Goal: Communication & Community: Answer question/provide support

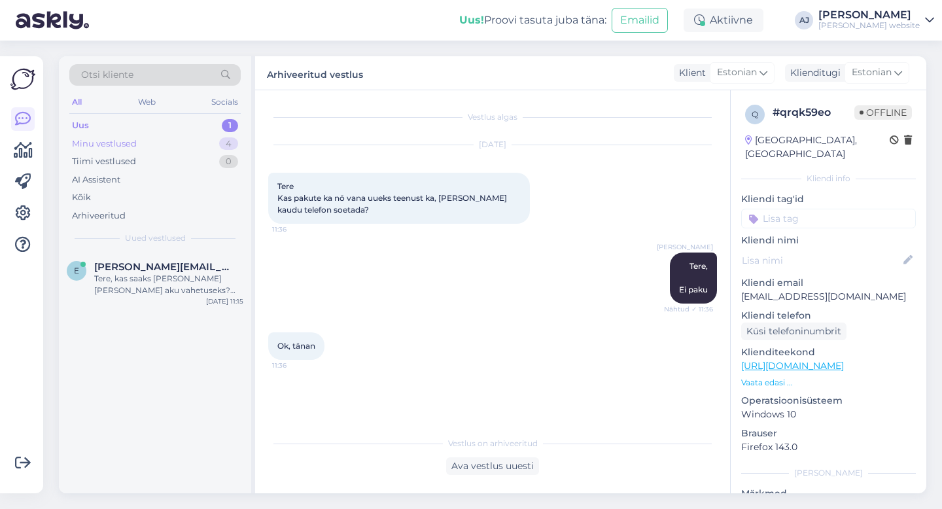
click at [92, 144] on div "Minu vestlused" at bounding box center [104, 143] width 65 height 13
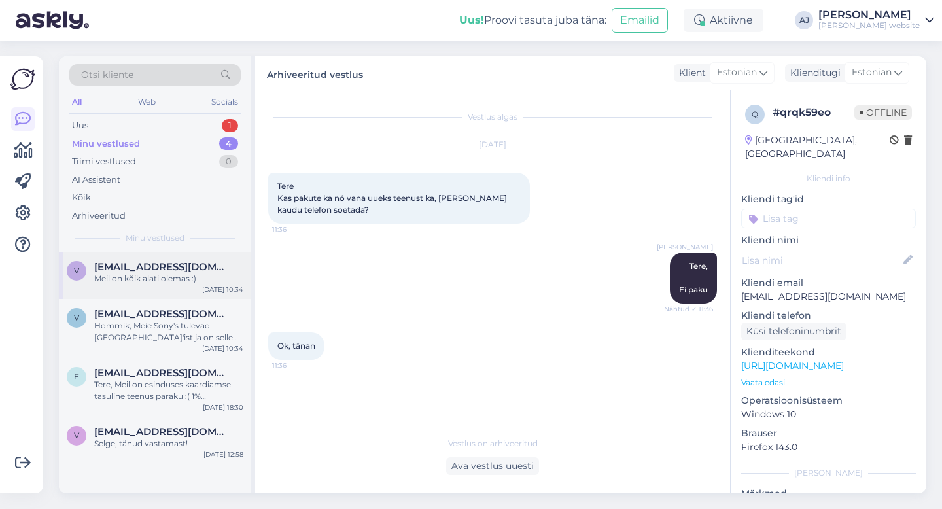
click at [143, 275] on div "Meil on kõik alati olemas :)" at bounding box center [168, 279] width 149 height 12
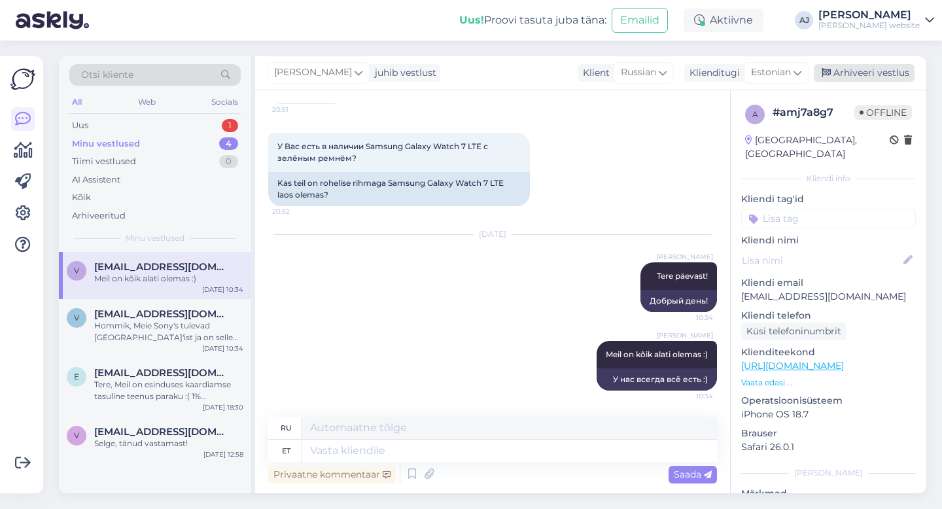
click at [846, 69] on div "Arhiveeri vestlus" at bounding box center [864, 73] width 101 height 18
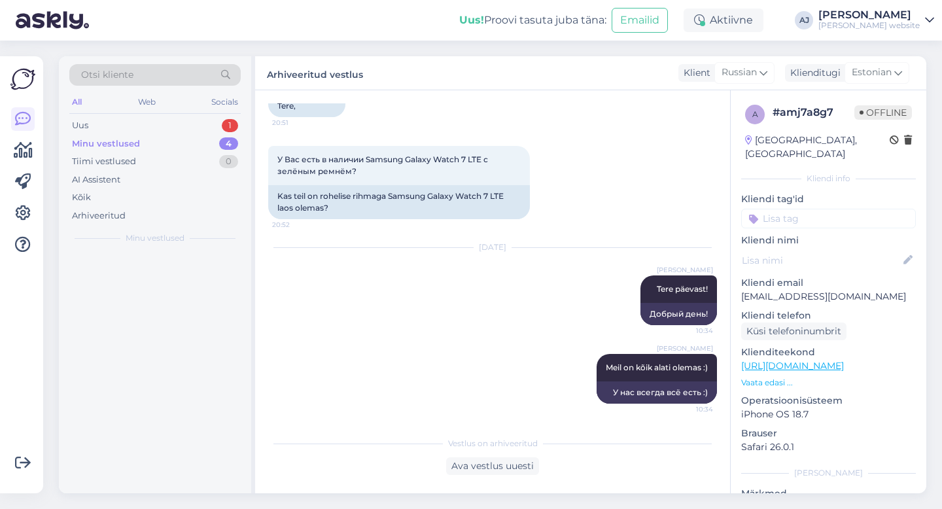
scroll to position [105, 0]
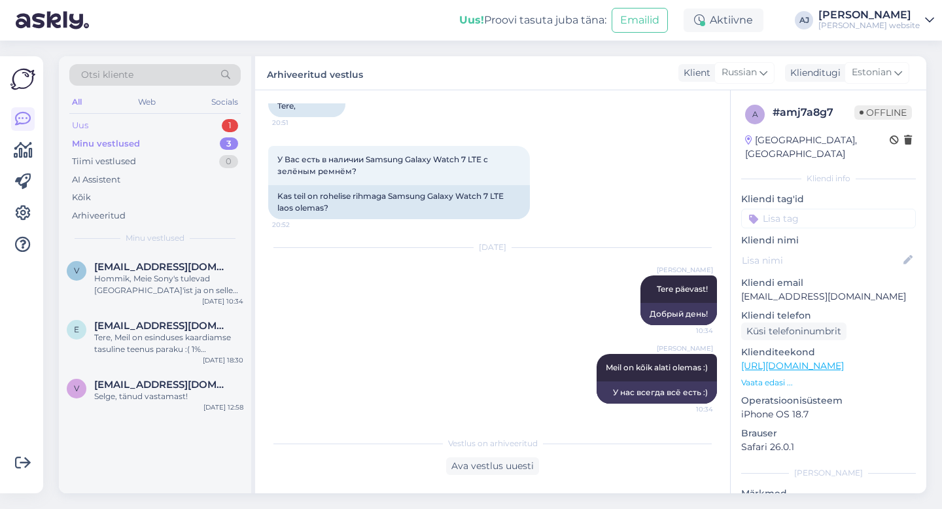
click at [87, 120] on div "Uus" at bounding box center [80, 125] width 16 height 13
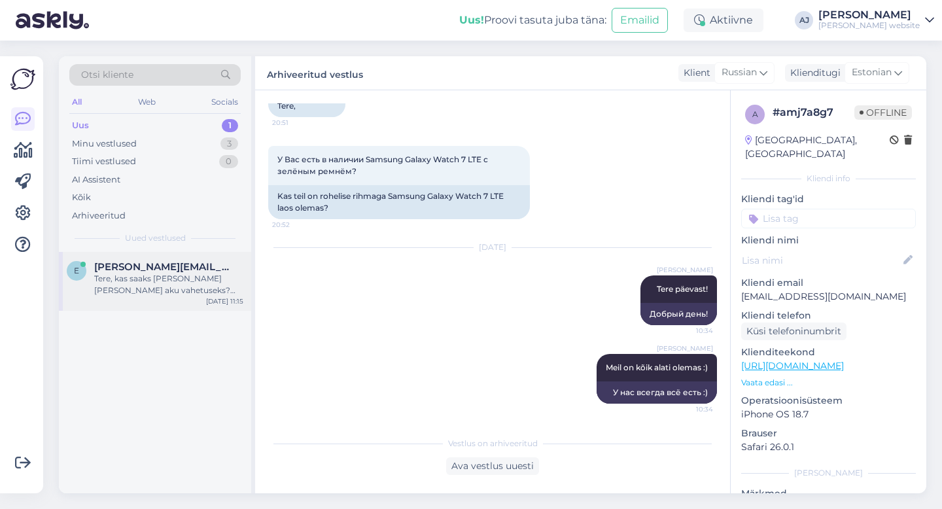
click at [141, 279] on div "Tere, kas saaks [PERSON_NAME] [PERSON_NAME] aku vahetuseks? Arve nr 3177" at bounding box center [168, 285] width 149 height 24
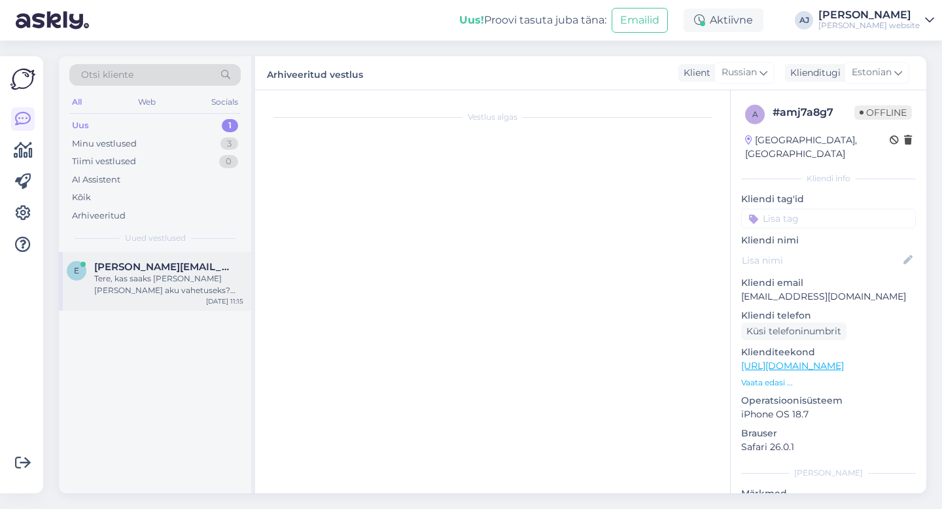
scroll to position [2270, 0]
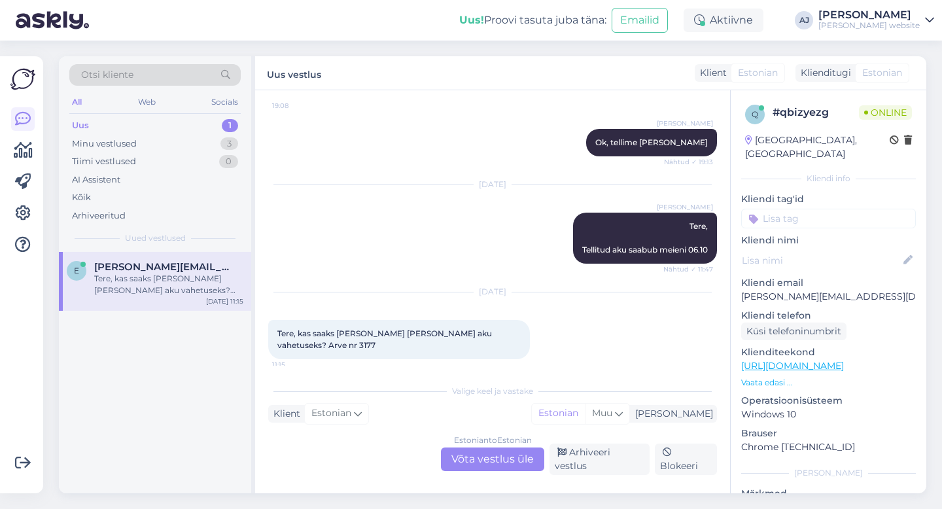
click at [487, 466] on div "Estonian to Estonian Võta vestlus üle" at bounding box center [492, 459] width 103 height 24
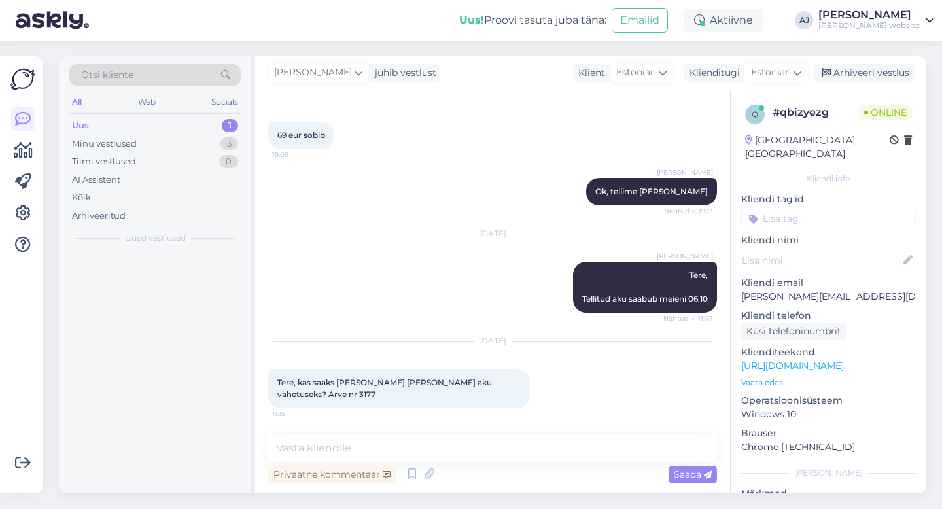
scroll to position [2221, 0]
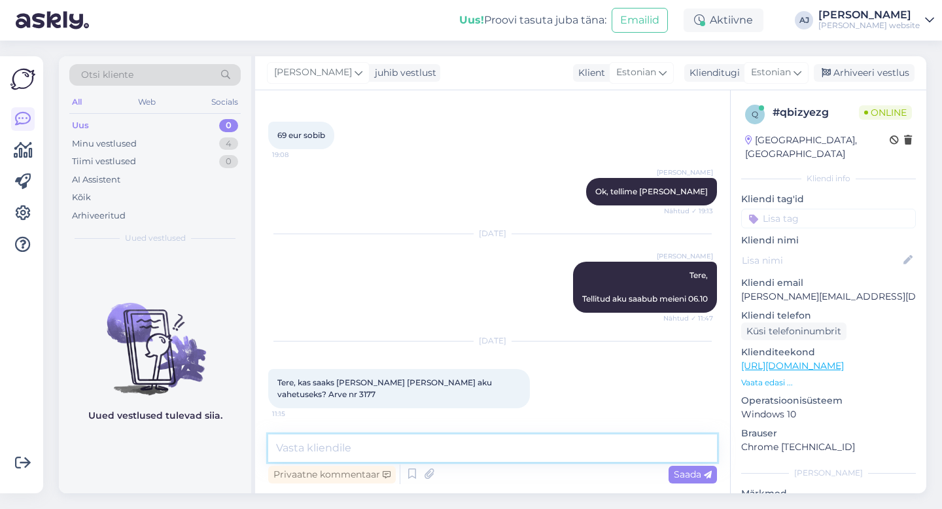
click at [287, 449] on textarea at bounding box center [492, 447] width 449 height 27
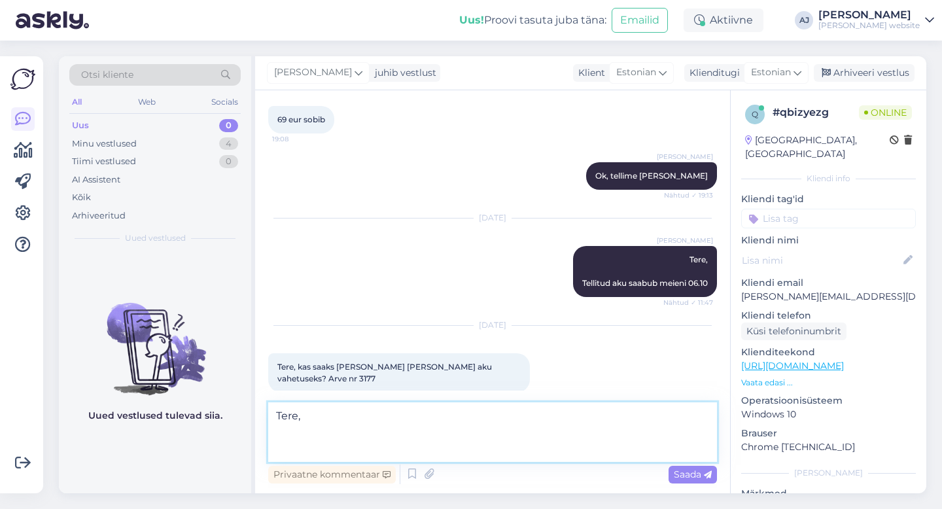
scroll to position [2253, 0]
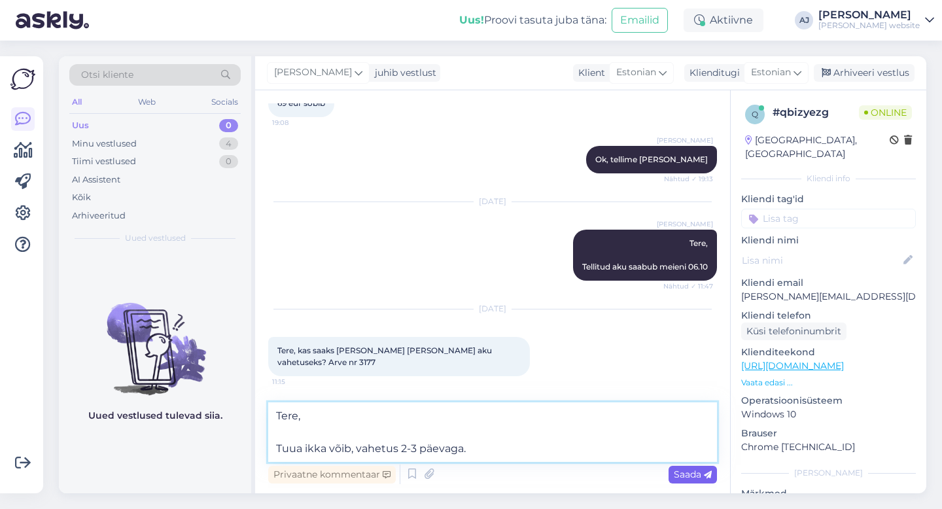
type textarea "Tere, Tuua ikka võib, vahetus 2-3 päevaga."
click at [696, 476] on span "Saada" at bounding box center [693, 474] width 38 height 12
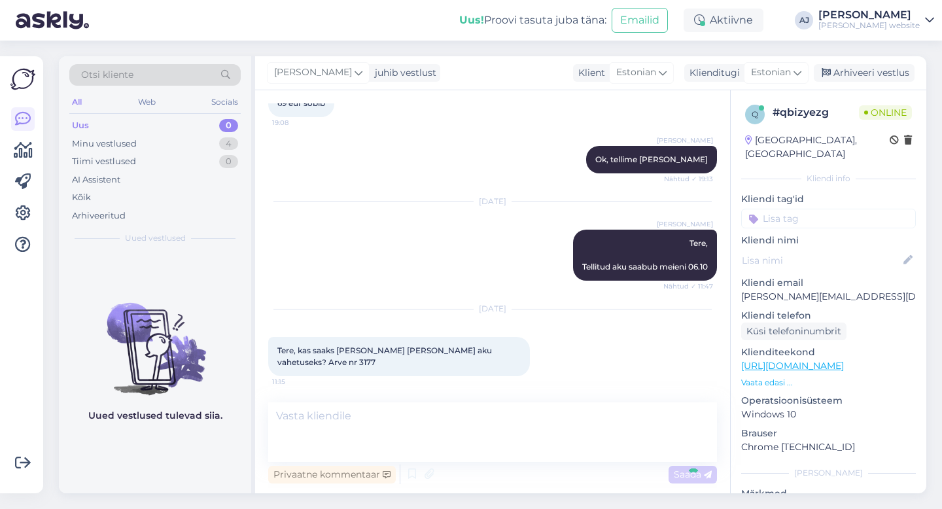
scroll to position [2301, 0]
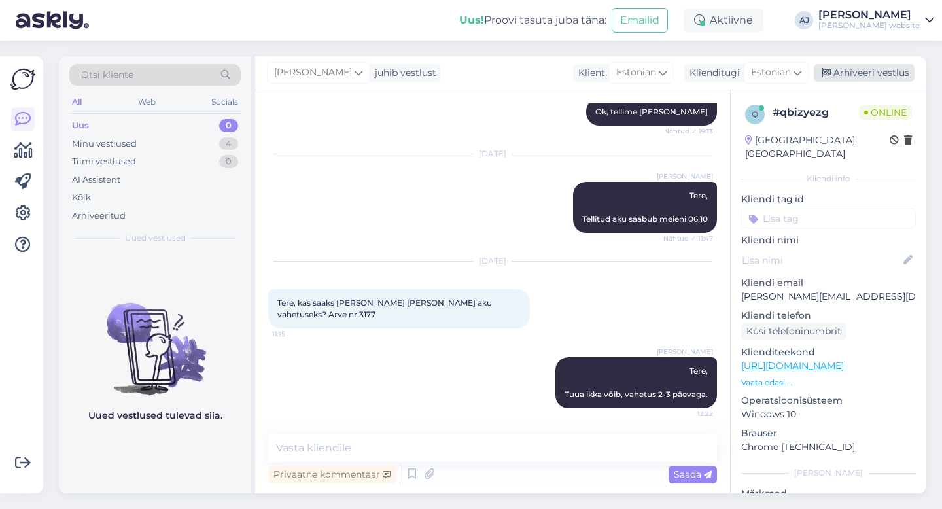
click at [853, 73] on div "Arhiveeri vestlus" at bounding box center [864, 73] width 101 height 18
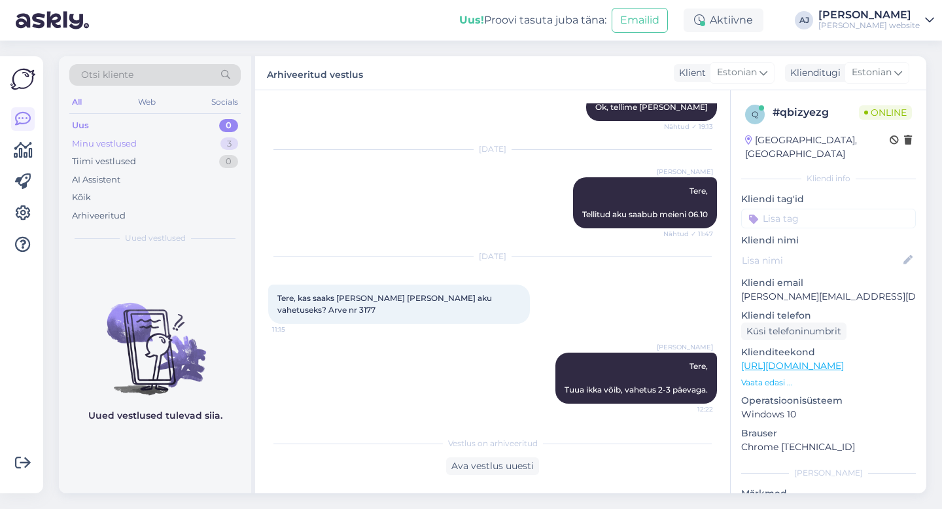
click at [84, 140] on div "Minu vestlused" at bounding box center [104, 143] width 65 height 13
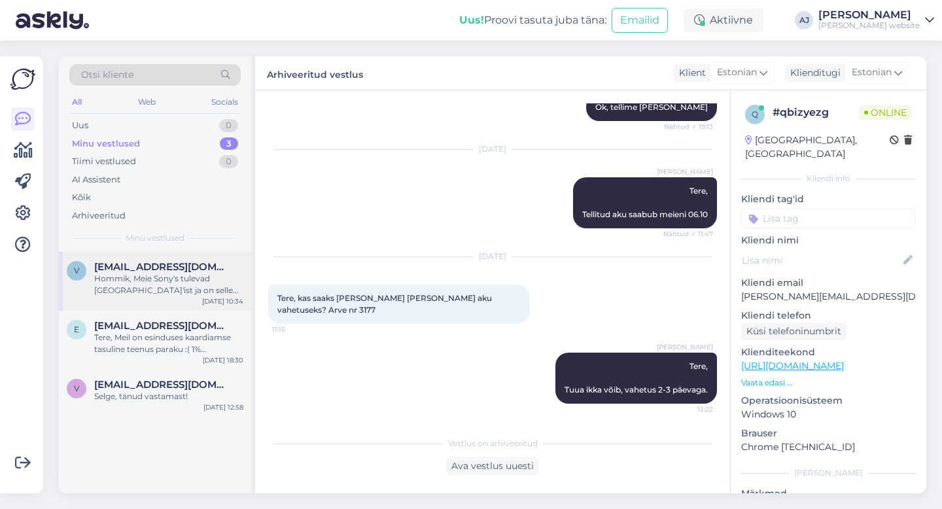
click at [135, 269] on span "[EMAIL_ADDRESS][DOMAIN_NAME]" at bounding box center [162, 267] width 136 height 12
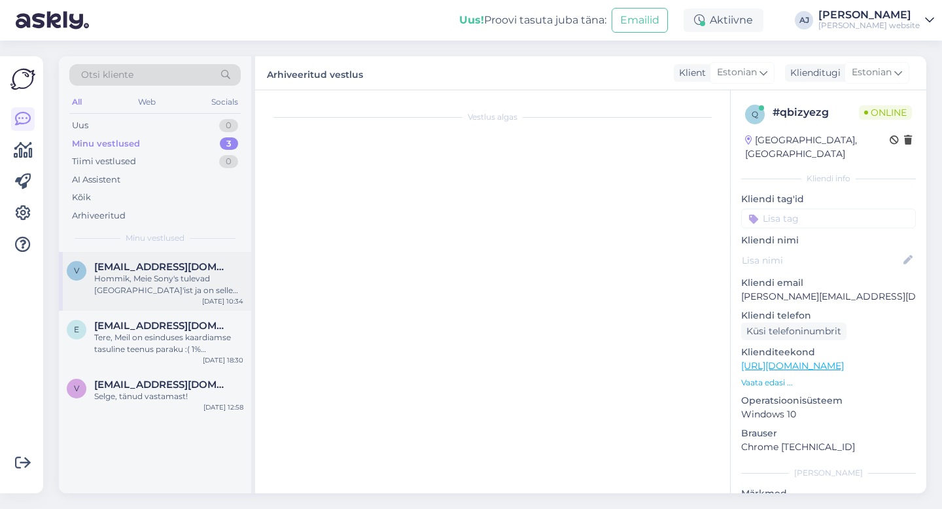
scroll to position [511, 0]
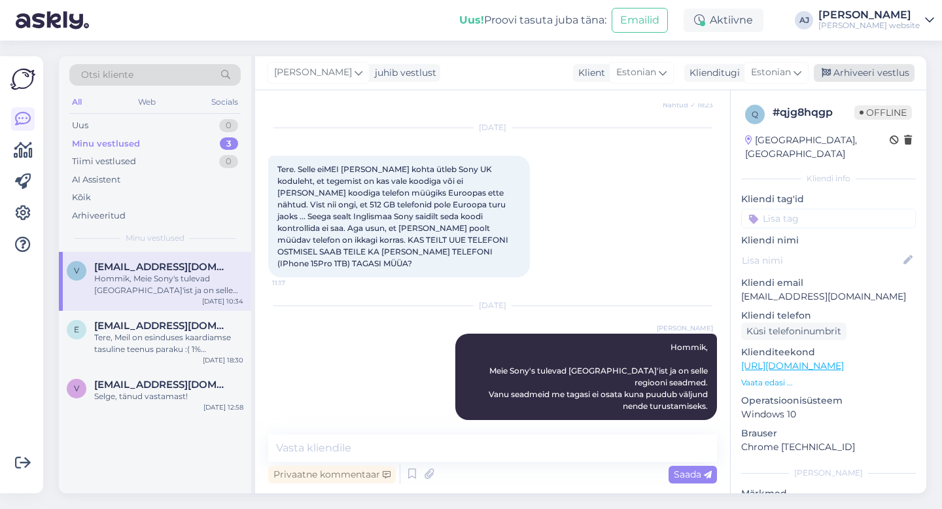
click at [859, 78] on div "Arhiveeri vestlus" at bounding box center [864, 73] width 101 height 18
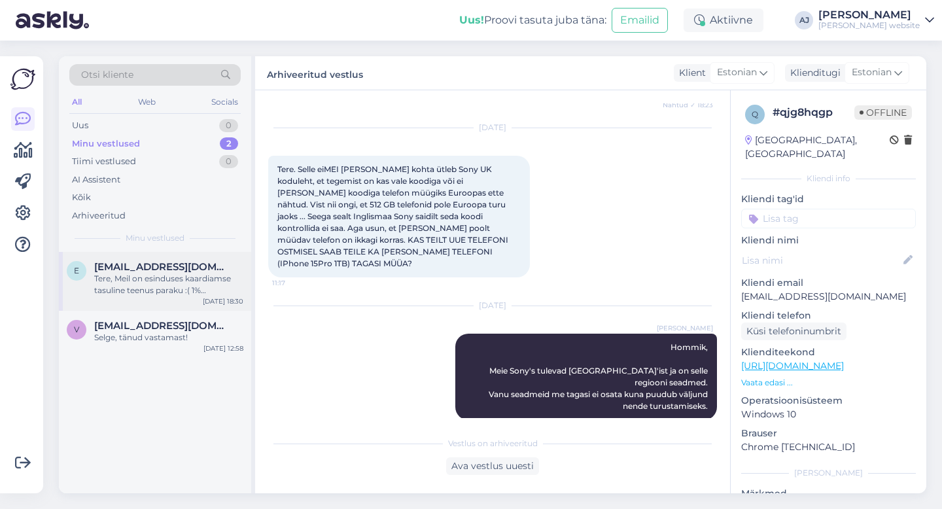
click at [114, 286] on div "Tere, Meil on esinduses kaardiamse tasuline teenus paraku :( 1% ostusummast." at bounding box center [168, 285] width 149 height 24
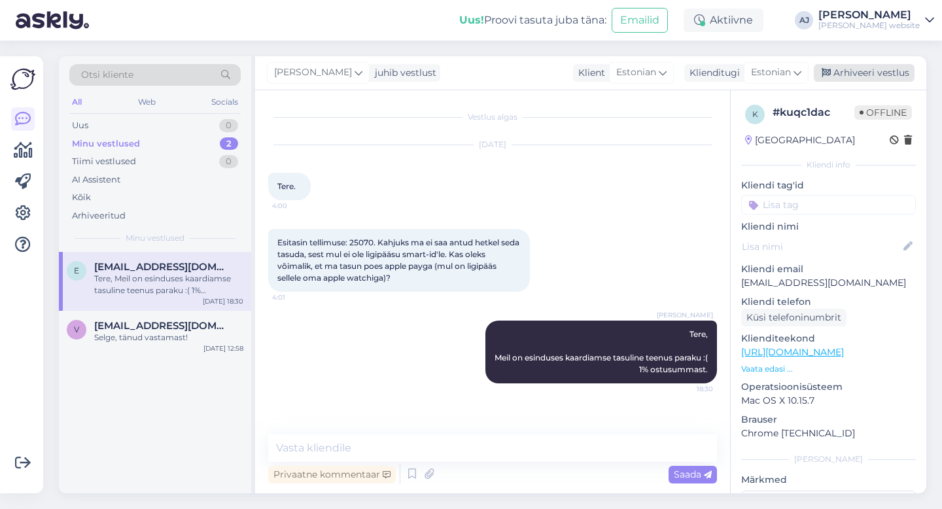
click at [871, 71] on div "Arhiveeri vestlus" at bounding box center [864, 73] width 101 height 18
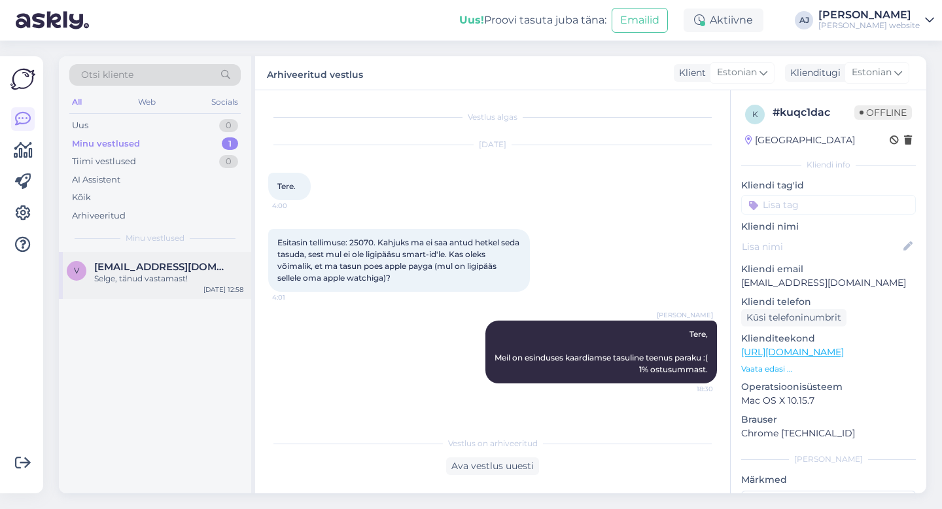
click at [130, 273] on div "Selge, tänud vastamast!" at bounding box center [168, 279] width 149 height 12
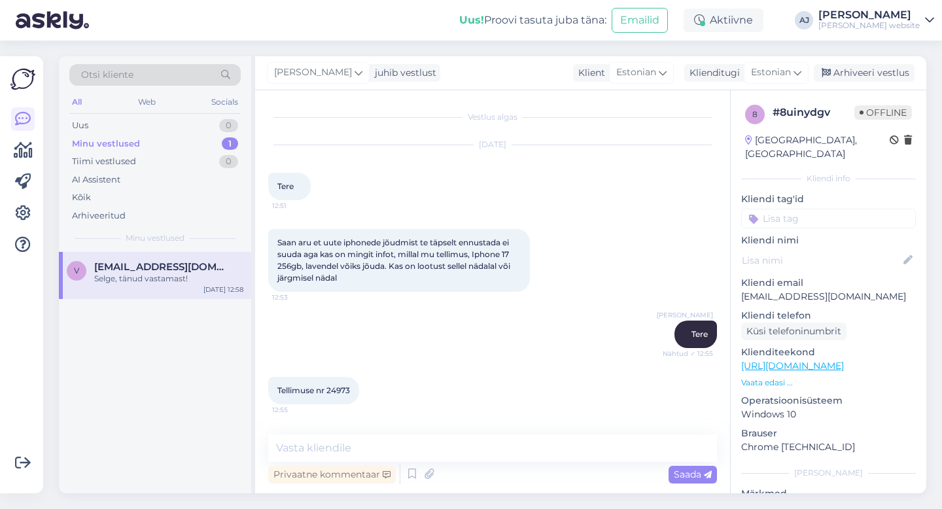
scroll to position [165, 0]
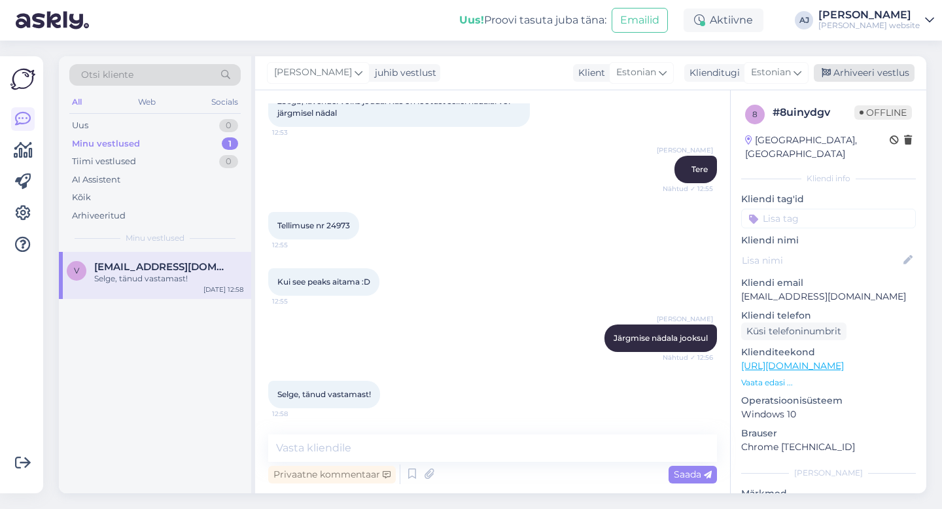
click at [846, 75] on div "Arhiveeri vestlus" at bounding box center [864, 73] width 101 height 18
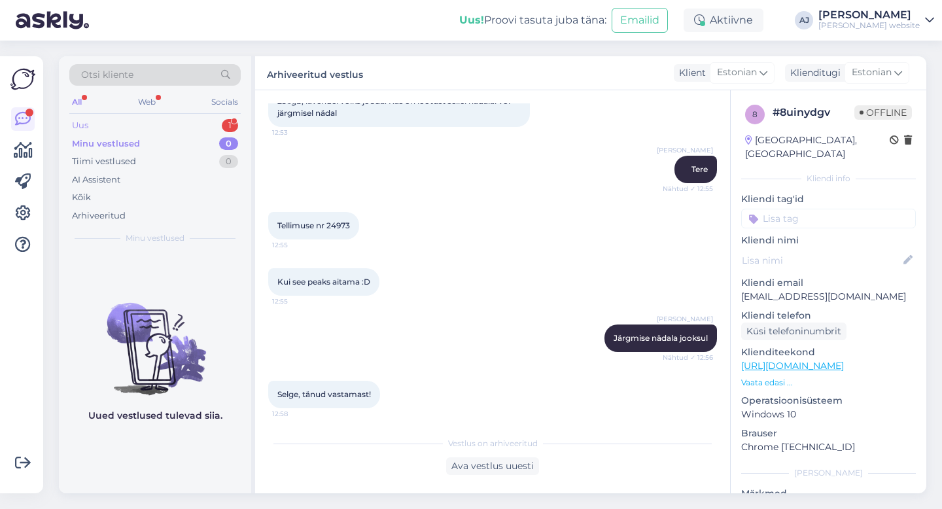
click at [85, 129] on div "Uus" at bounding box center [80, 125] width 16 height 13
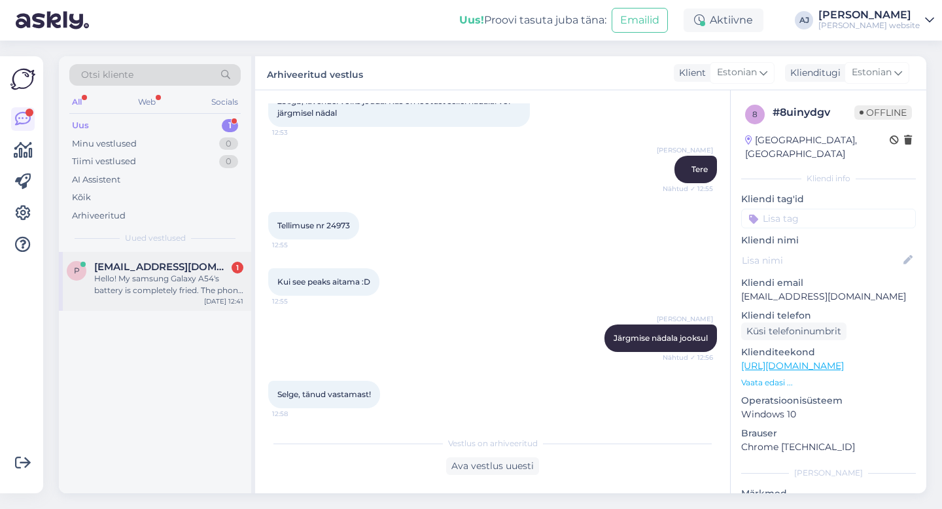
click at [135, 274] on div "Hello! My samsung Galaxy A54's battery is completely fried. The phone recognize…" at bounding box center [168, 285] width 149 height 24
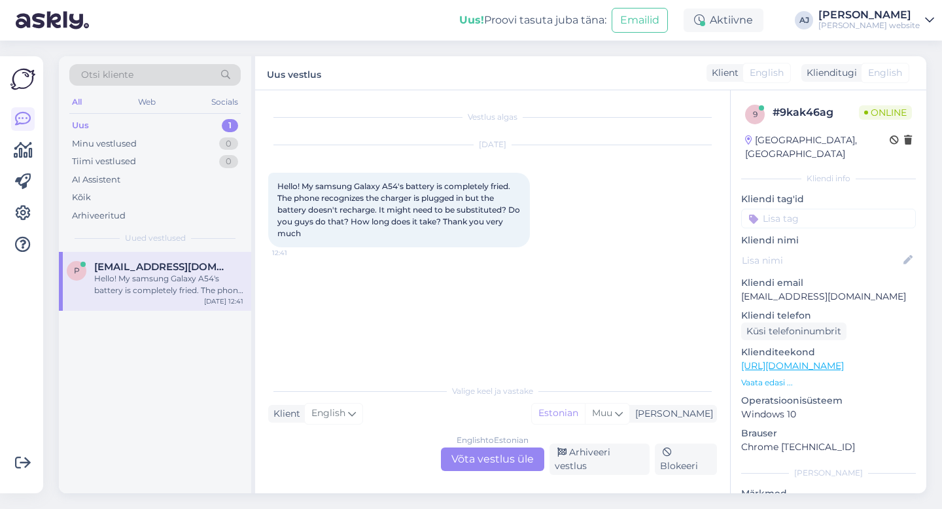
click at [484, 462] on div "English to Estonian Võta vestlus üle" at bounding box center [492, 459] width 103 height 24
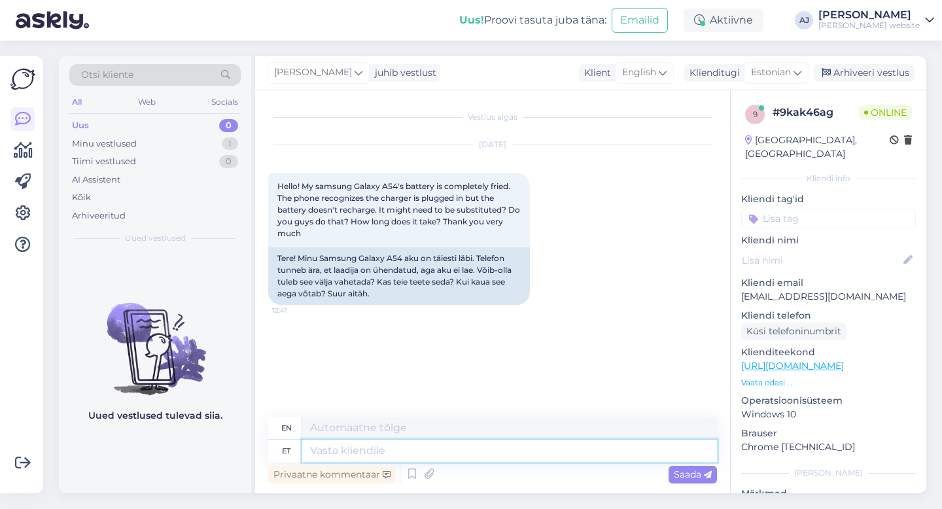
click at [331, 449] on textarea at bounding box center [509, 451] width 415 height 22
type textarea "tere"
type textarea "hello"
type textarea "Tere"
type textarea "Hello"
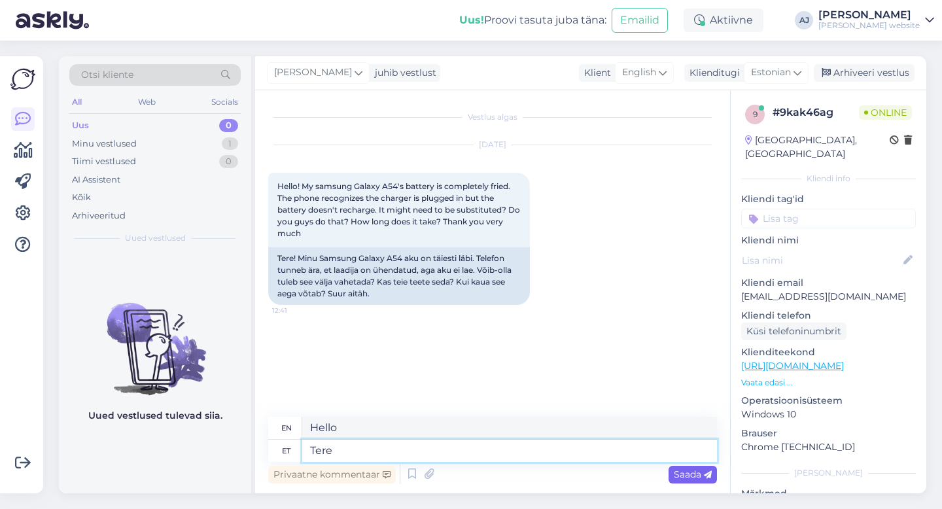
type textarea "Tere"
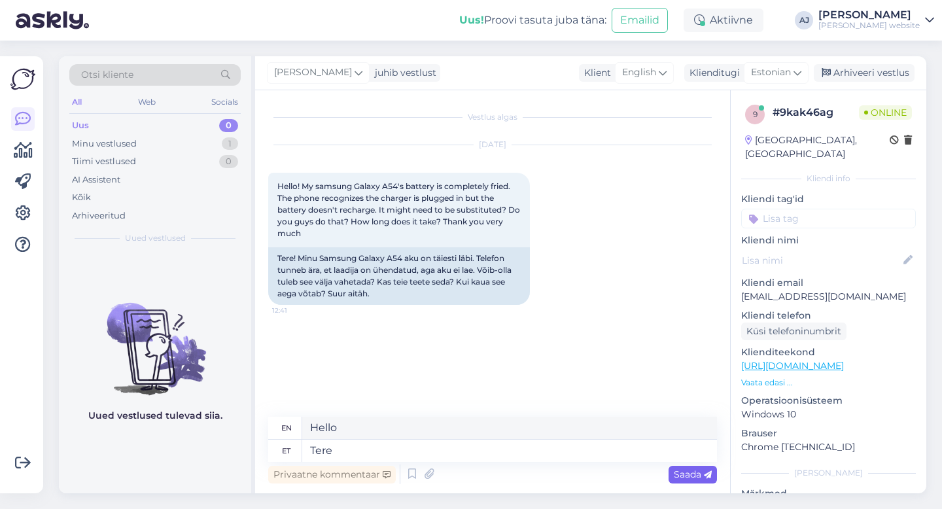
click at [682, 476] on span "Saada" at bounding box center [693, 474] width 38 height 12
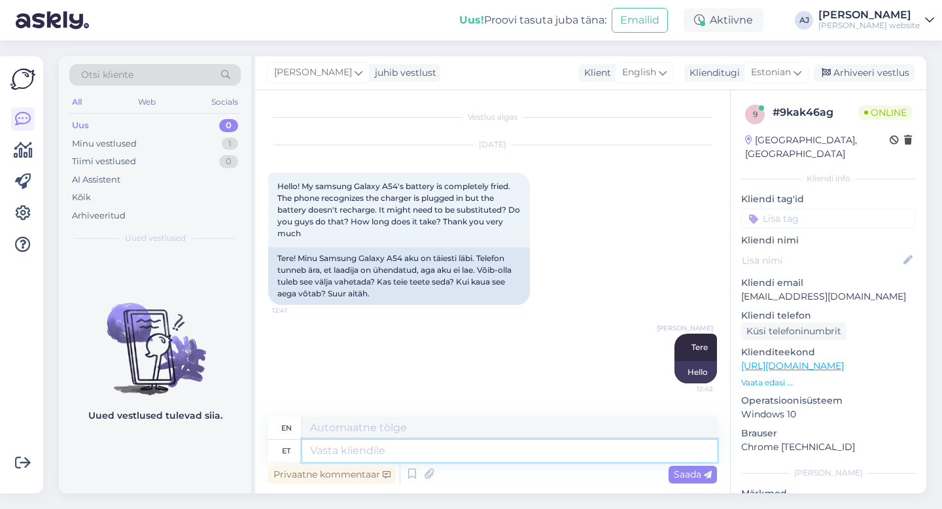
click at [333, 449] on textarea at bounding box center [509, 451] width 415 height 22
type textarea "Aku v"
type textarea "Battery"
type textarea "Aku vahetus m"
type textarea "Battery replacement"
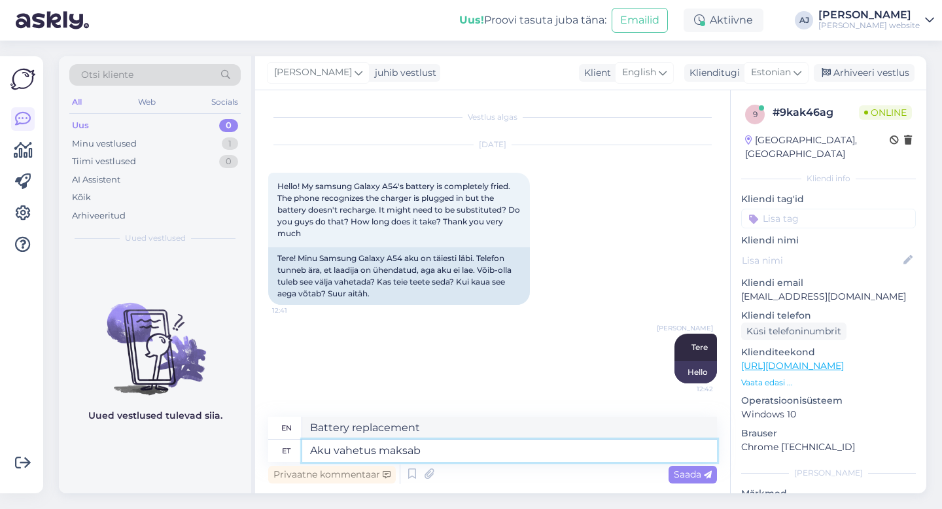
type textarea "Aku vahetus maksab"
type textarea "Battery replacement costs"
type textarea "Aku vahetus maksab 50€,"
type textarea "Battery replacement costs €50."
type textarea "Aku vahetus maksab 50€,"
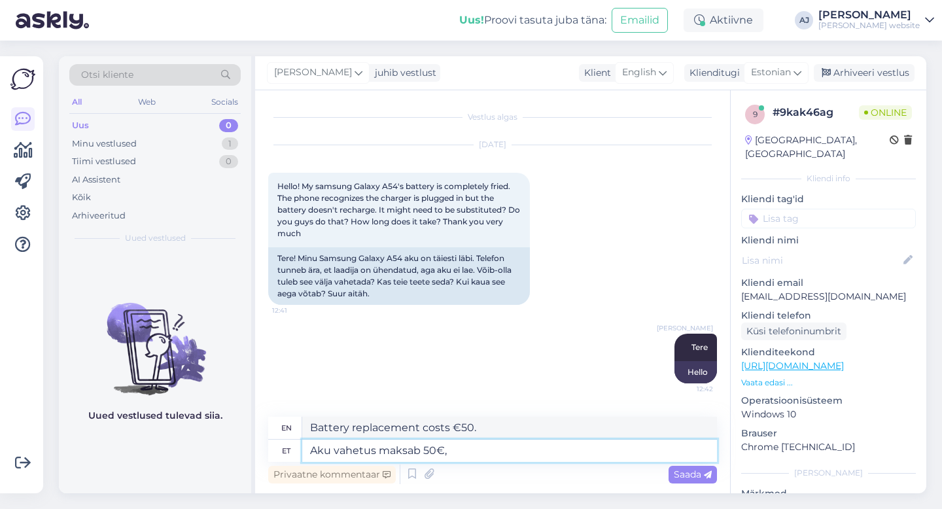
type textarea "Battery replacement costs €50,"
type textarea "Aku vahetus maksab 50€, aega v"
type textarea "Battery replacement costs €50, time"
type textarea "Aku vahetus maksab 50€, aega võtsab"
type textarea "Battery replacement costs €50 and takes time."
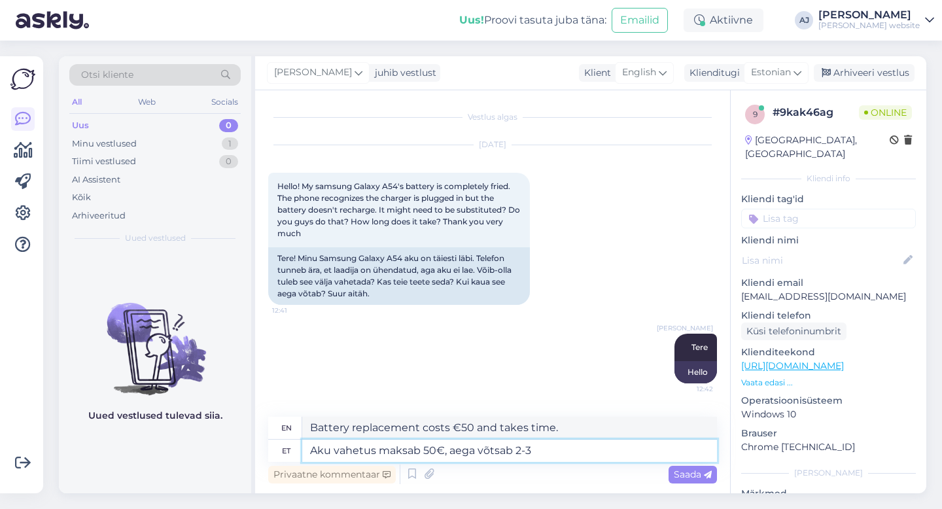
type textarea "Aku vahetus maksab 50€, aega võtsab 2-3"
type textarea "Battery replacement costs €50 and takes 2-3 hours."
type textarea "Aku vahetus maksab 50€, aega võtsab 2-3 päeva"
type textarea "Battery replacement costs €50 and takes 2-3 days."
type textarea "Aku vahetus maksab 50€, aega võtsab 2-3 päeva"
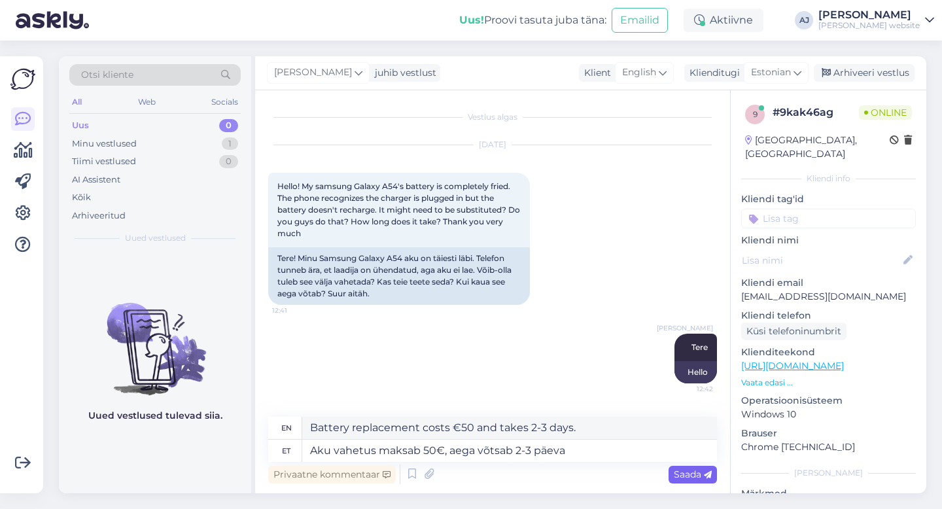
click at [676, 474] on span "Saada" at bounding box center [693, 474] width 38 height 12
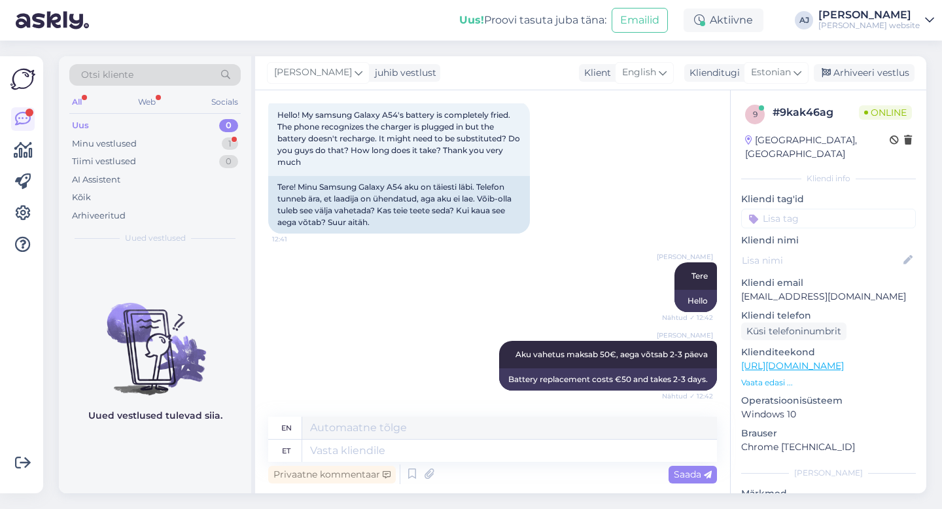
scroll to position [150, 0]
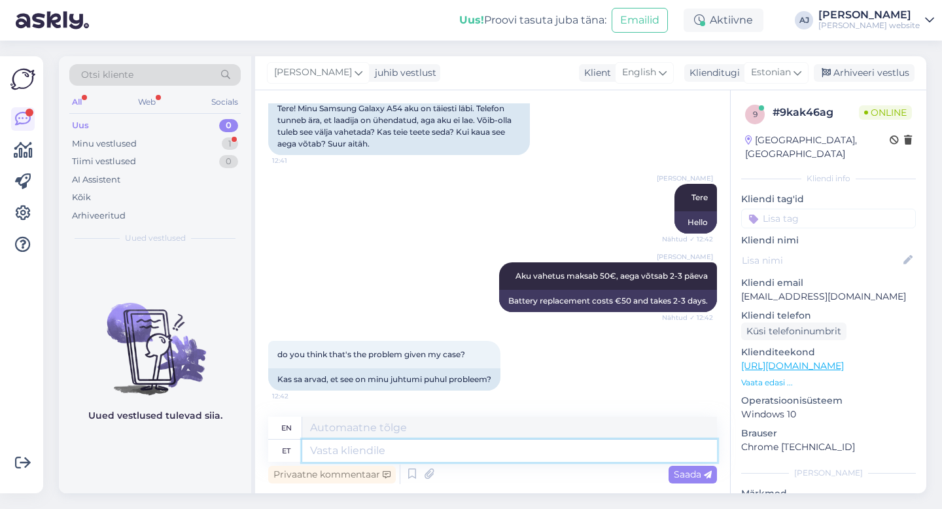
click at [338, 447] on textarea at bounding box center [509, 451] width 415 height 22
type textarea "Ei"
type textarea "No"
type textarea "Ei saa"
type textarea "Can't"
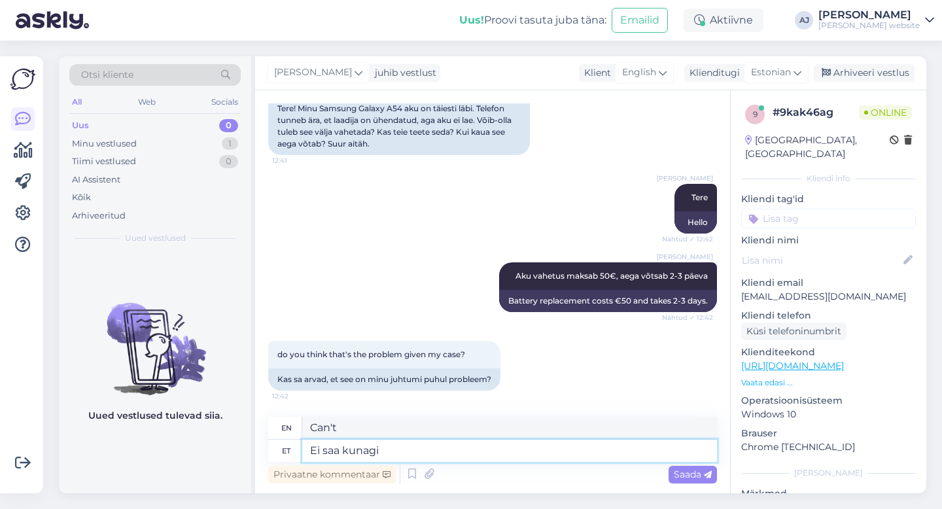
type textarea "Ei saa kunagi"
type textarea "Never can"
type textarea "Ei saa kunagi kindlalt"
type textarea "Can never be sure"
type textarea "Ei saa kunagi kindlalt väita"
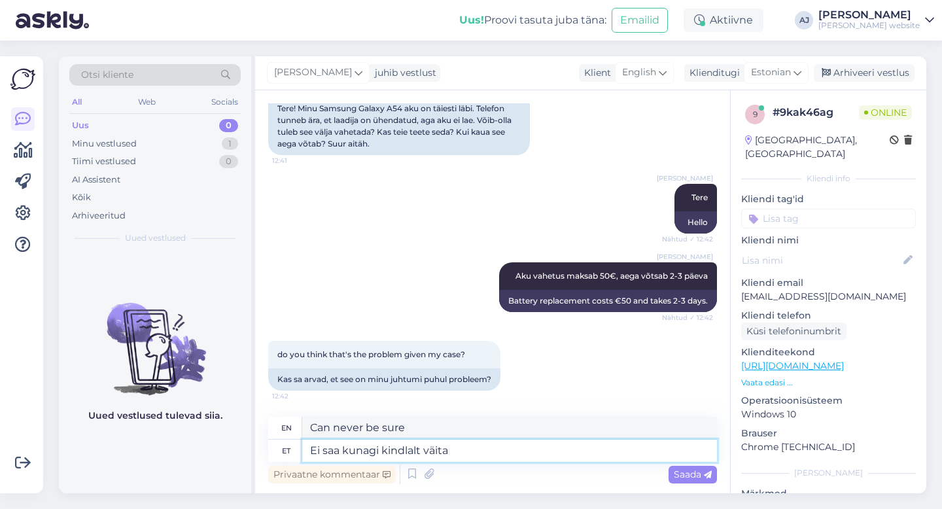
type textarea "Can never say for sure"
type textarea "Ei saa kunagi kindlalt väita :)"
type textarea "Can never say for sure :)"
type textarea "Ei saa kunagi kindlalt väita :)"
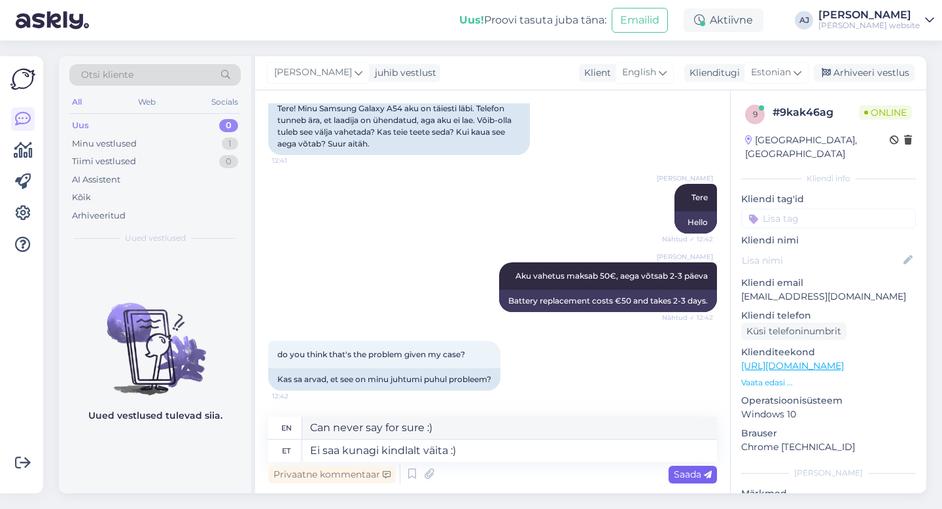
click at [683, 472] on span "Saada" at bounding box center [693, 474] width 38 height 12
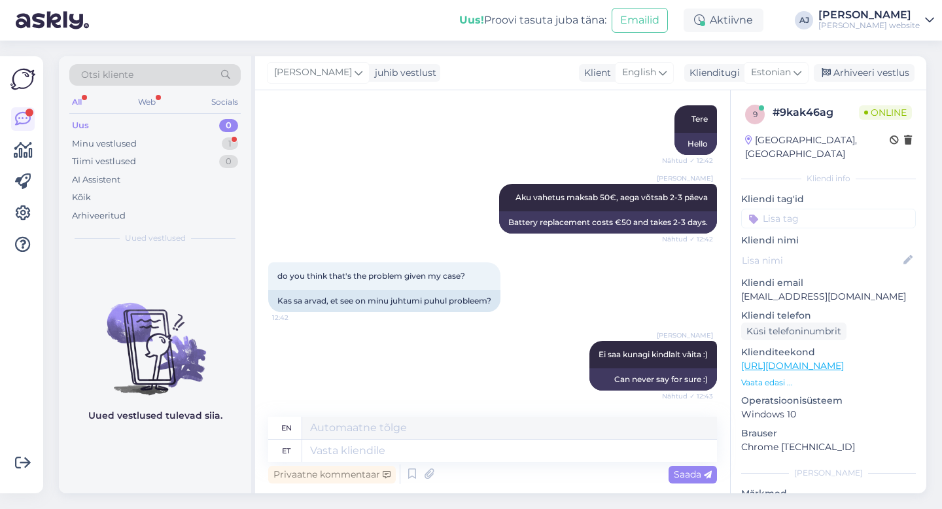
scroll to position [307, 0]
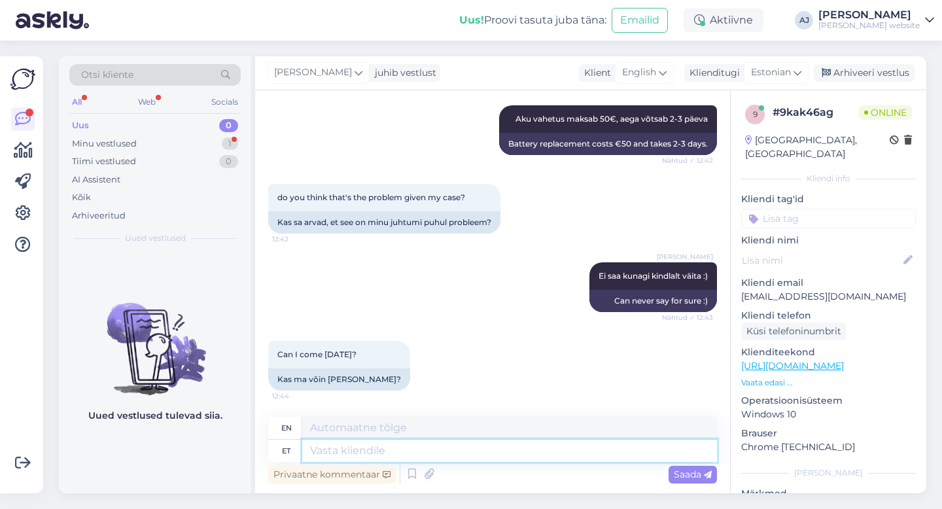
click at [339, 447] on textarea at bounding box center [509, 451] width 415 height 22
type textarea "homme"
type textarea "[DATE]"
type textarea "h"
type textarea "Homme"
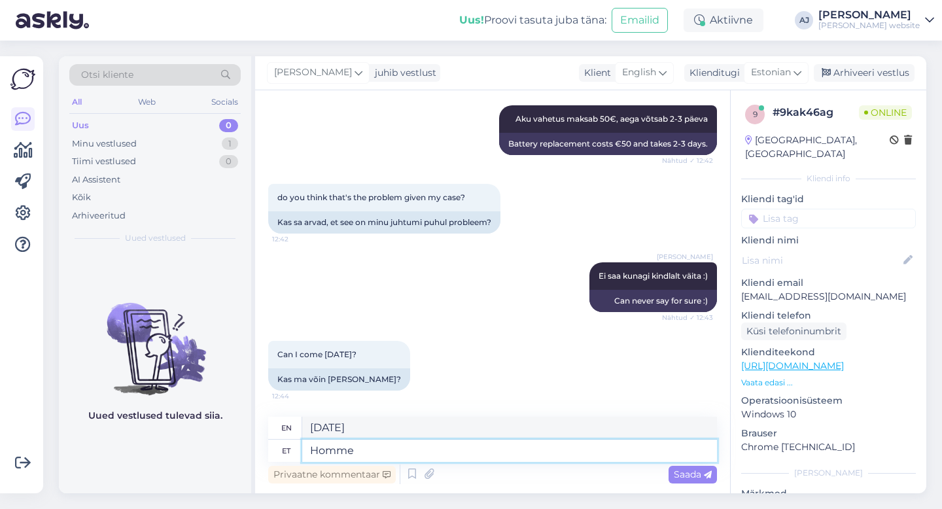
type textarea "[DATE]"
type textarea "Homme oleks"
type textarea "[DATE] would be"
type textarea "Homme oleks parem"
type textarea "[DATE] would be better."
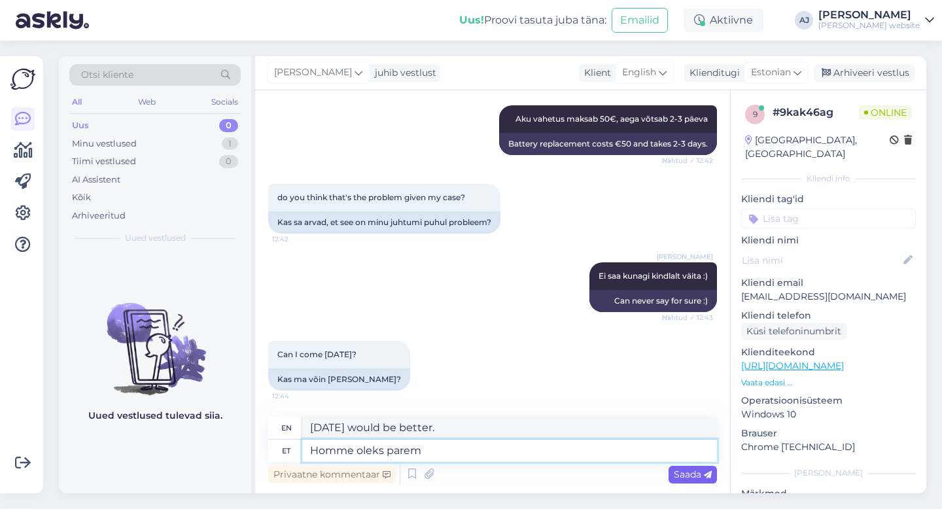
type textarea "Homme oleks parem"
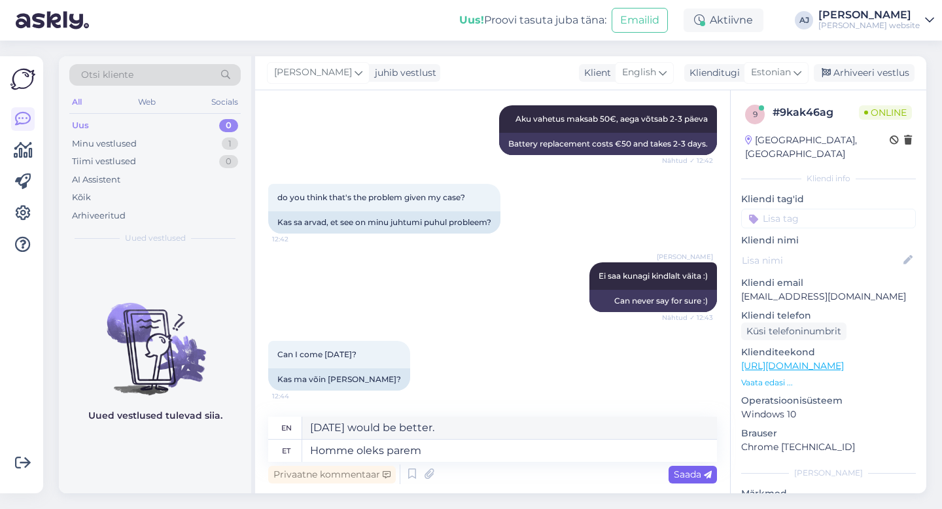
click at [691, 470] on span "Saada" at bounding box center [693, 474] width 38 height 12
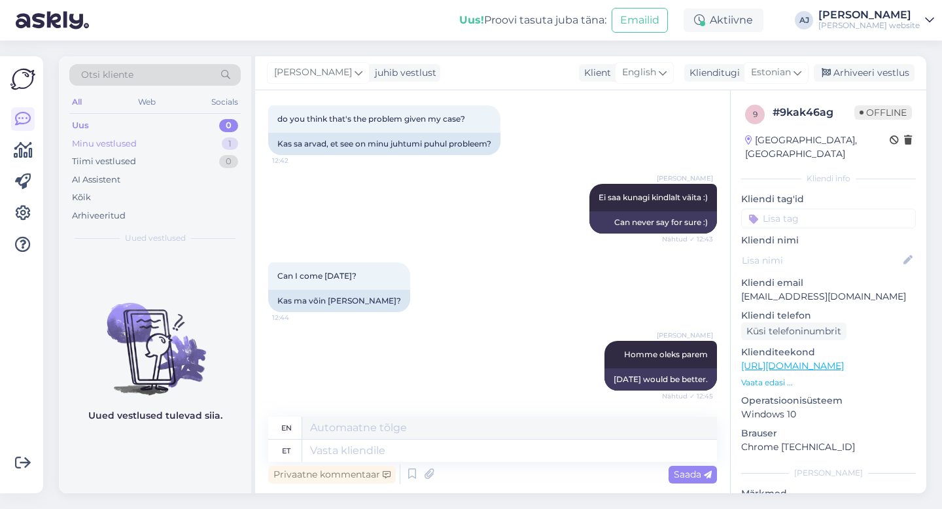
click at [92, 142] on div "Minu vestlused" at bounding box center [104, 143] width 65 height 13
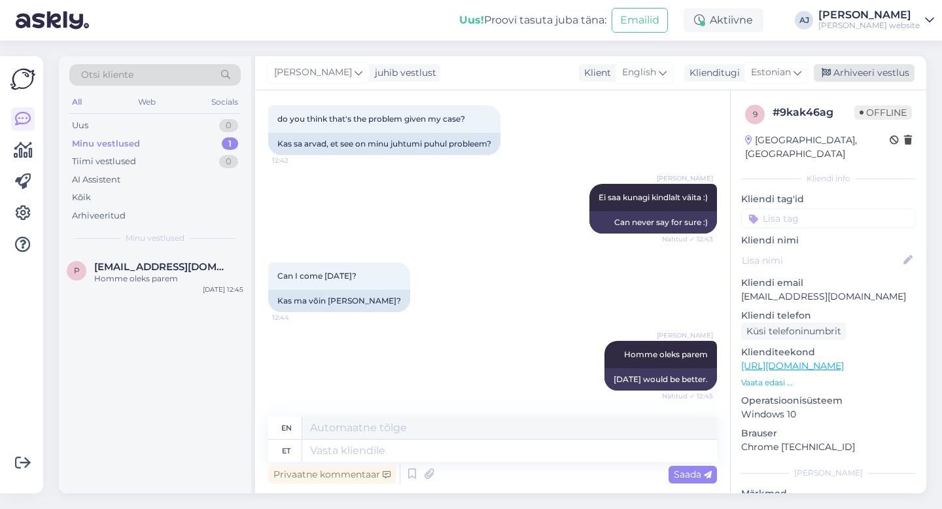
click at [841, 74] on div "Arhiveeri vestlus" at bounding box center [864, 73] width 101 height 18
